Goal: Task Accomplishment & Management: Manage account settings

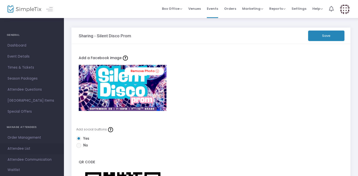
click at [26, 147] on span "Attendee List" at bounding box center [32, 149] width 49 height 7
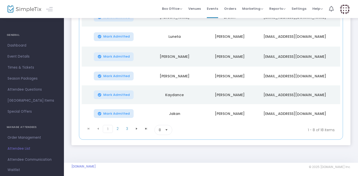
scroll to position [133, 0]
click at [117, 125] on span "2" at bounding box center [118, 129] width 10 height 8
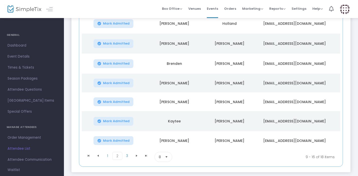
scroll to position [109, 0]
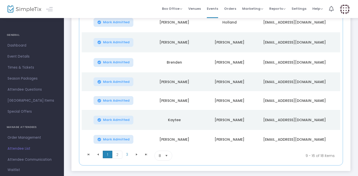
click at [109, 151] on span "1" at bounding box center [108, 155] width 10 height 8
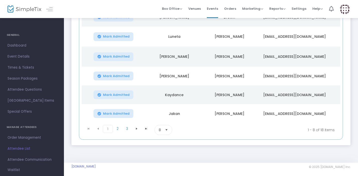
scroll to position [133, 0]
click at [117, 127] on span "2" at bounding box center [118, 129] width 10 height 8
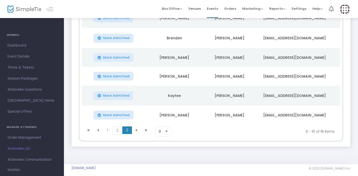
click at [125, 128] on span "3" at bounding box center [127, 131] width 10 height 8
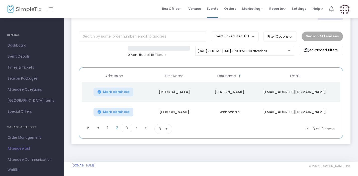
scroll to position [18, 0]
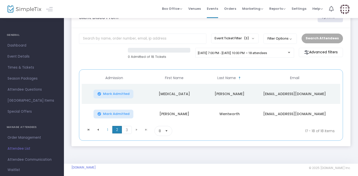
click at [119, 129] on span "2" at bounding box center [117, 130] width 10 height 8
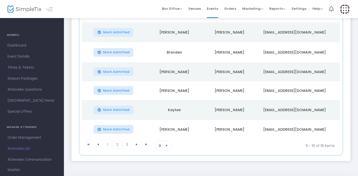
scroll to position [122, 0]
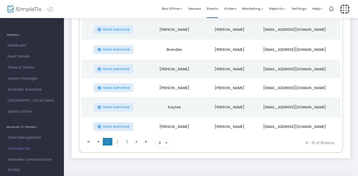
click at [110, 139] on span "1" at bounding box center [108, 142] width 10 height 8
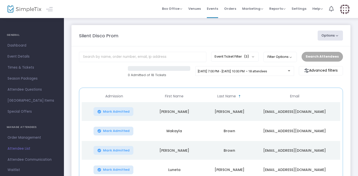
scroll to position [0, 0]
click at [335, 36] on button "Options" at bounding box center [331, 36] width 26 height 10
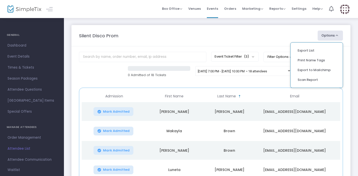
click at [298, 36] on div "Silent Disco Prom" at bounding box center [196, 35] width 239 height 7
